Goal: Task Accomplishment & Management: Complete application form

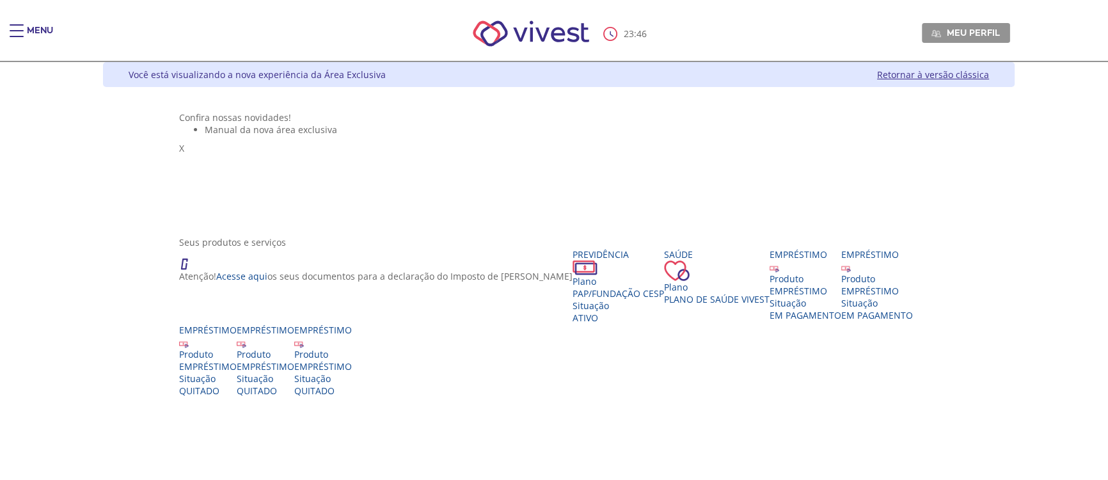
click at [989, 76] on link "Retornar à versão clássica" at bounding box center [933, 74] width 112 height 12
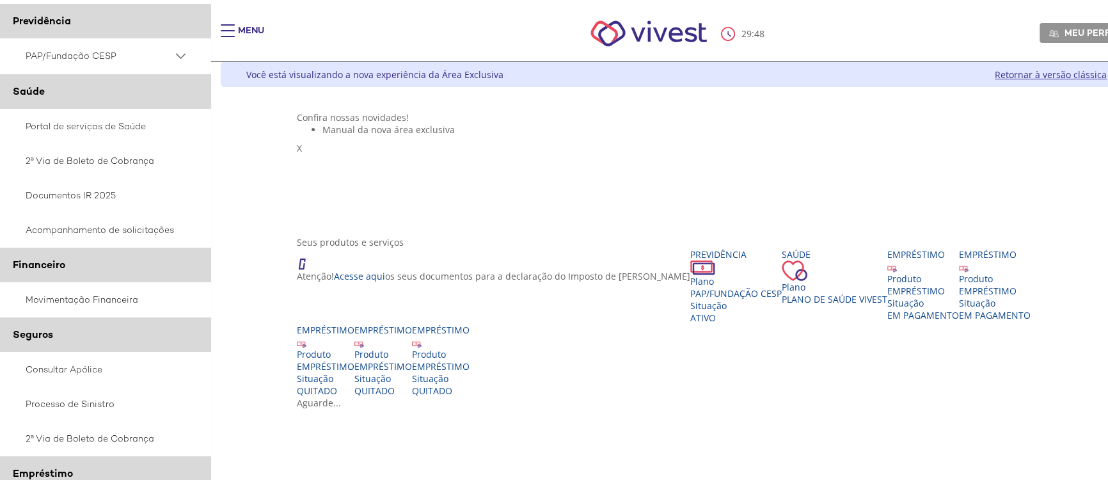
scroll to position [232, 0]
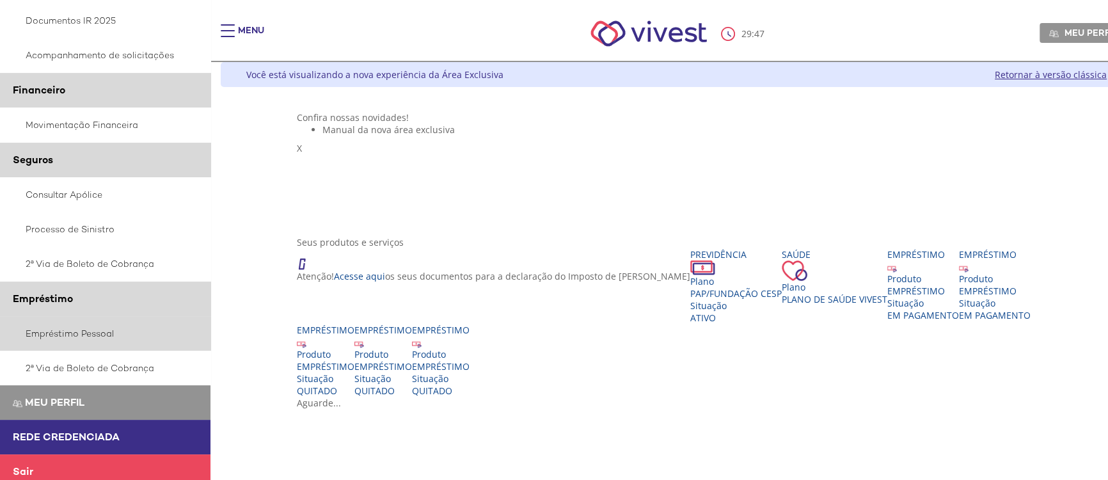
click at [81, 330] on link "Empréstimo Pessoal" at bounding box center [105, 333] width 211 height 35
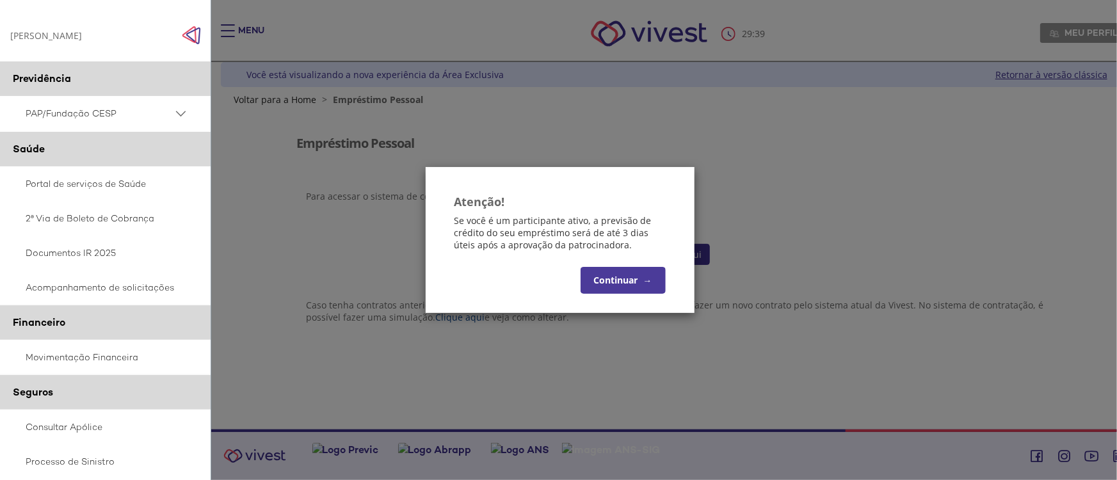
click at [605, 278] on button "Continuar →" at bounding box center [622, 280] width 85 height 27
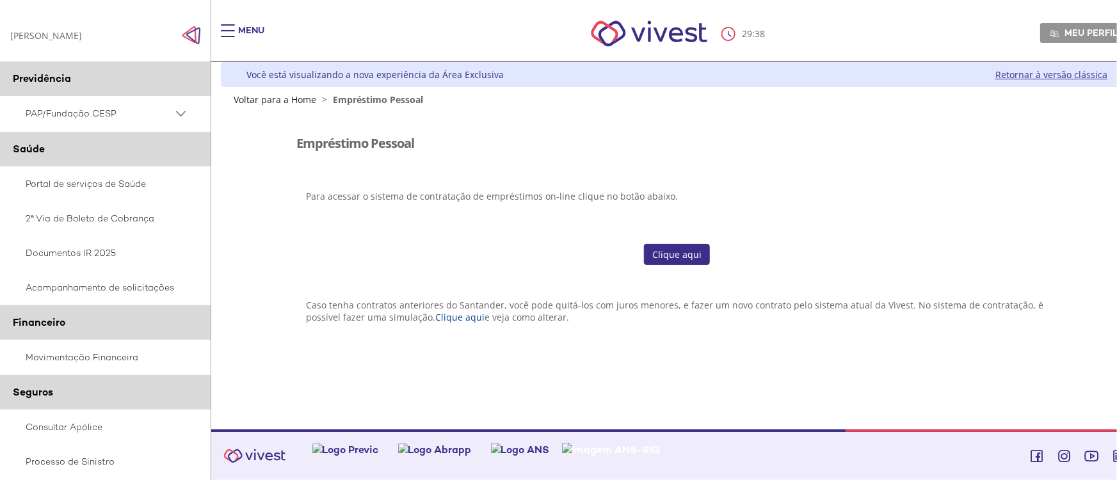
click at [662, 261] on link "Clique aqui" at bounding box center [677, 255] width 66 height 22
